Goal: Task Accomplishment & Management: Use online tool/utility

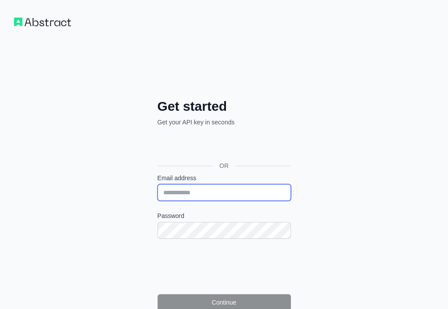
click at [158, 184] on input "Email address" at bounding box center [224, 192] width 133 height 17
paste input "**********"
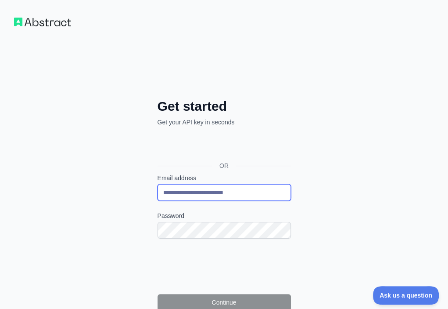
type input "**********"
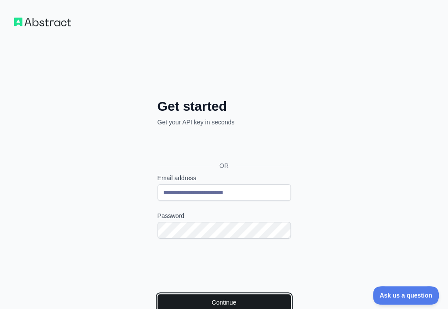
click at [158, 294] on button "Continue" at bounding box center [224, 302] width 133 height 17
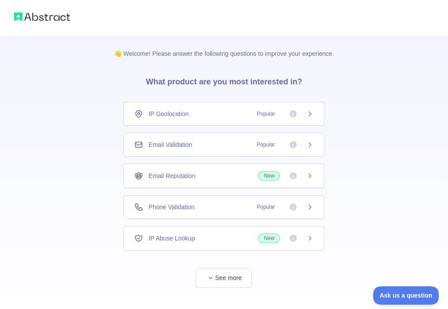
click at [218, 140] on div "Email Validation Popular" at bounding box center [223, 144] width 179 height 9
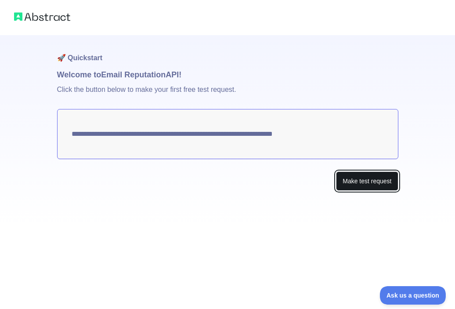
click at [370, 180] on button "Make test request" at bounding box center [367, 181] width 62 height 20
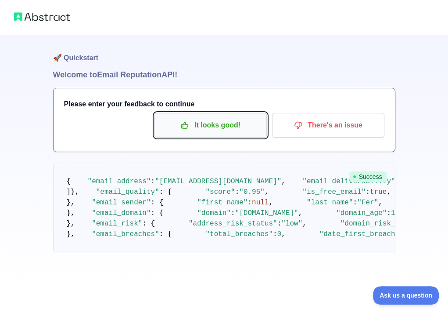
click at [214, 136] on button "It looks good!" at bounding box center [211, 125] width 112 height 25
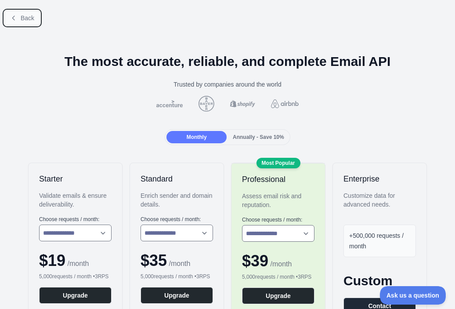
click at [23, 18] on span "Back" at bounding box center [28, 17] width 14 height 7
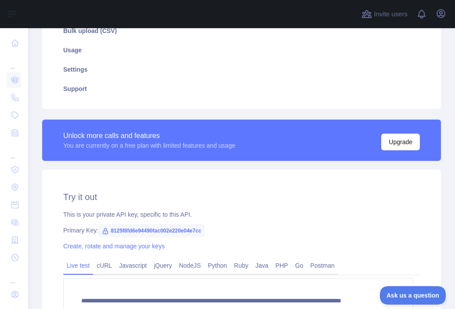
scroll to position [176, 0]
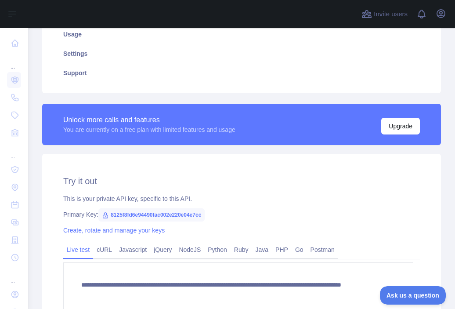
click at [170, 211] on span "8125f8fd6e94490fac002e220e04e7cc" at bounding box center [151, 214] width 106 height 13
copy span "8125f8fd6e94490fac002e220e04e7cc"
